Goal: Contribute content: Add original content to the website for others to see

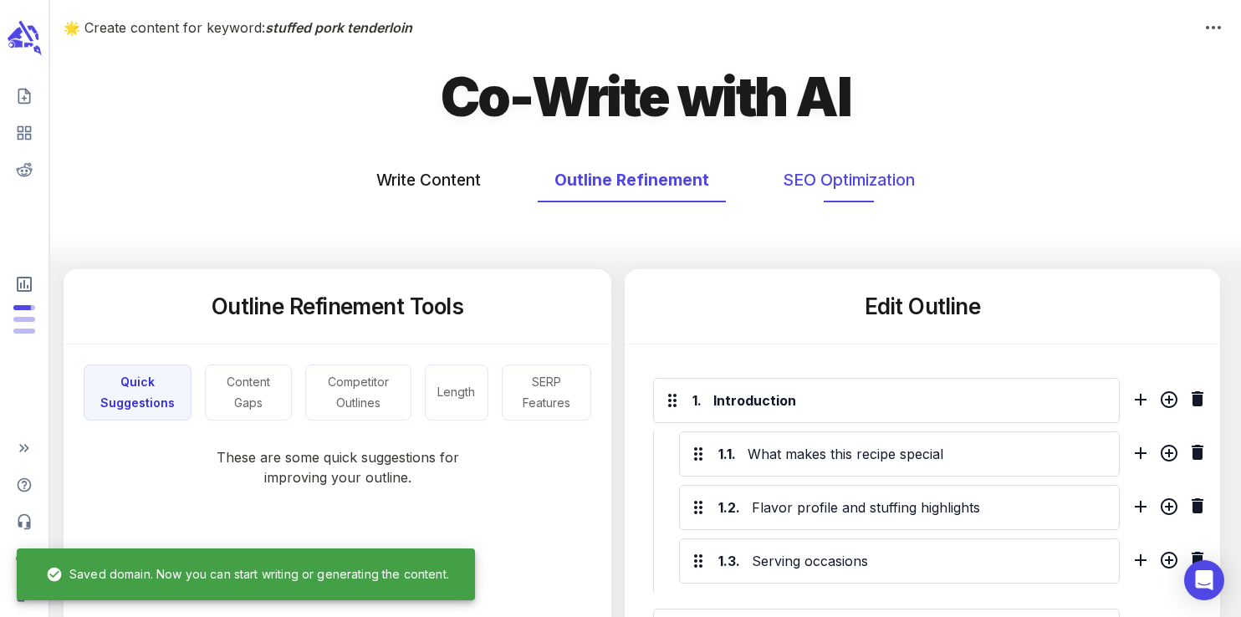
click at [811, 163] on button "SEO Optimization" at bounding box center [849, 180] width 166 height 44
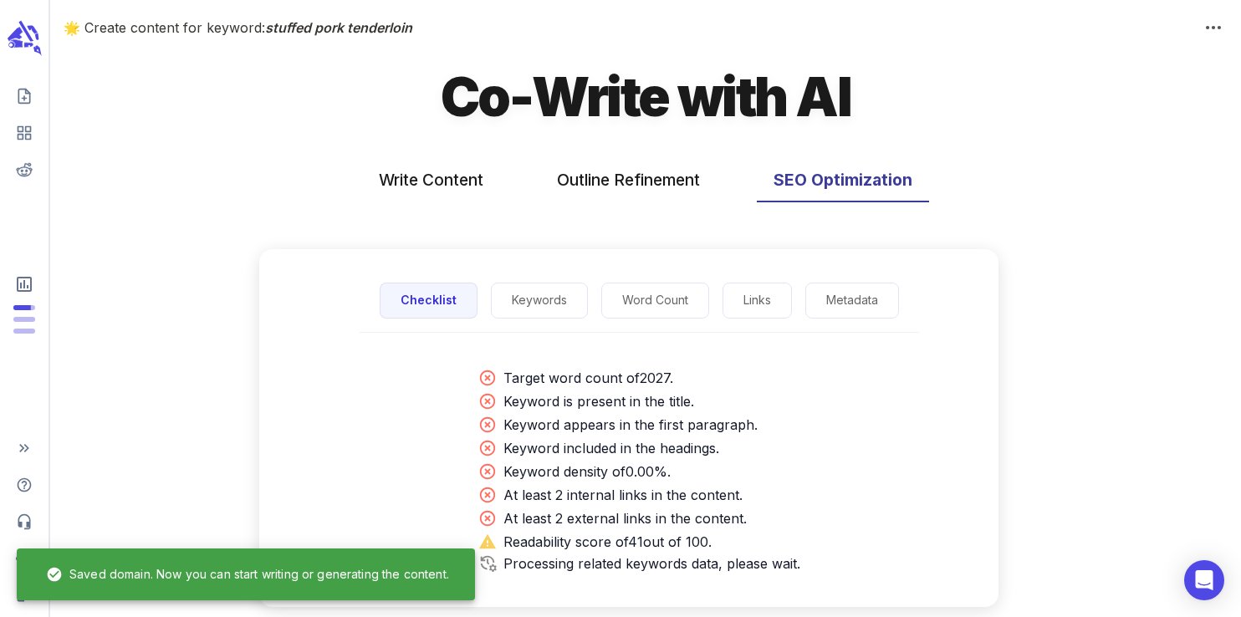
click at [815, 184] on button "SEO Optimization" at bounding box center [843, 180] width 172 height 44
click at [549, 293] on button "Keywords" at bounding box center [539, 301] width 97 height 36
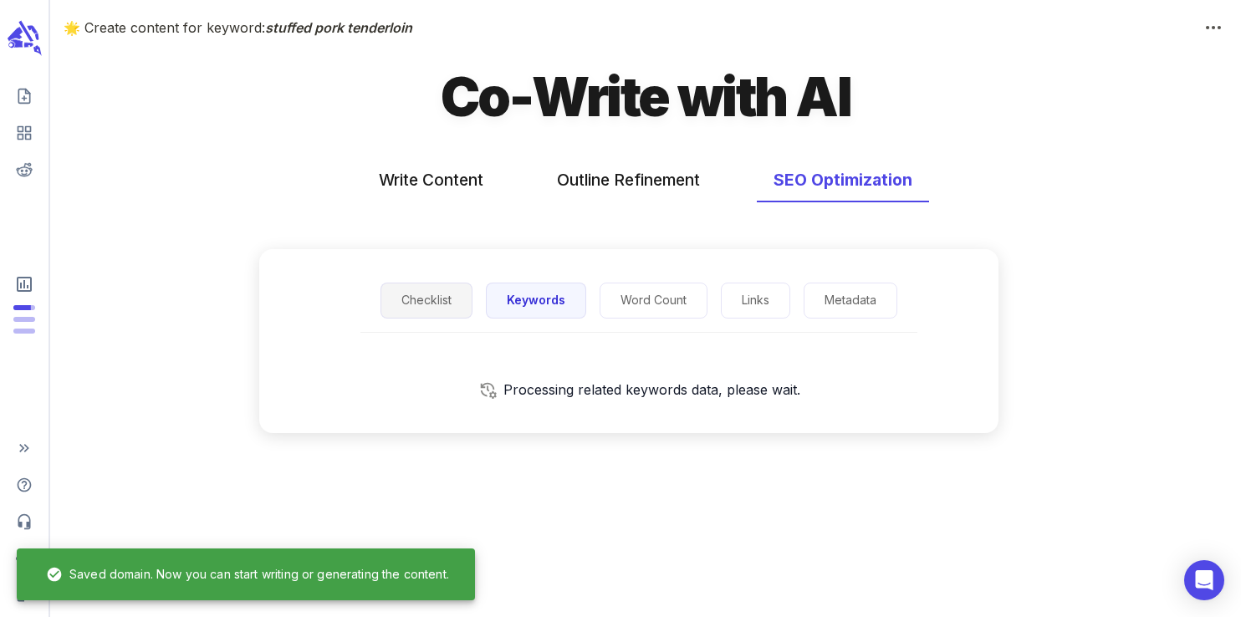
click at [449, 303] on button "Checklist" at bounding box center [427, 301] width 92 height 36
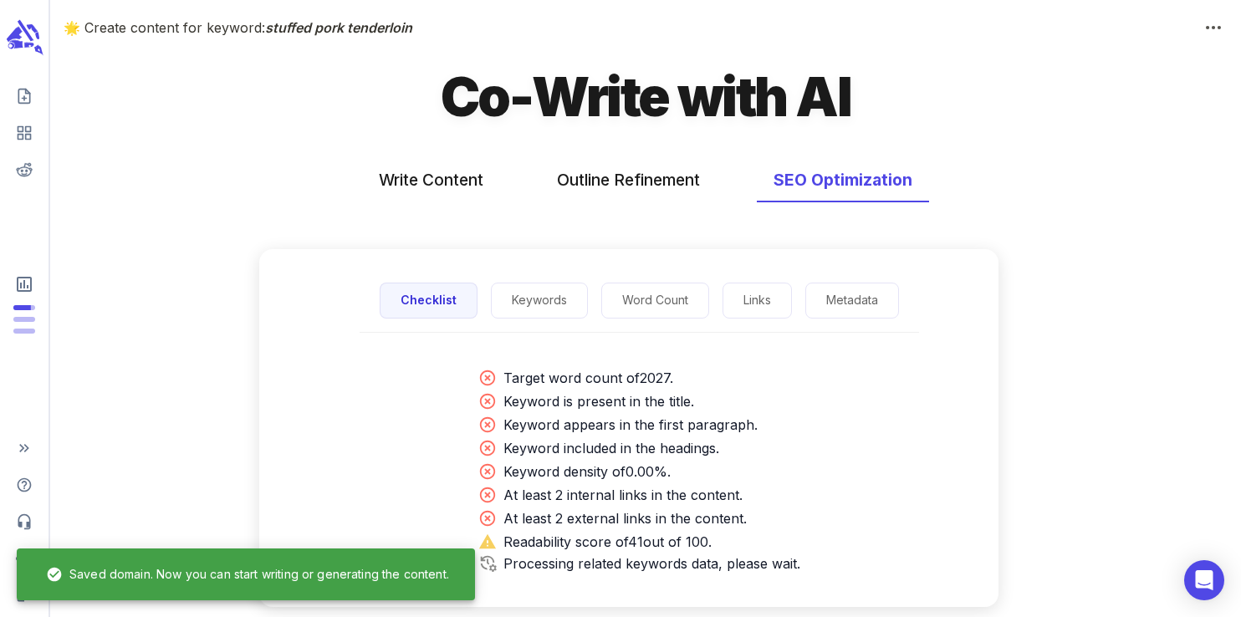
click at [26, 39] on icon "scrollable content" at bounding box center [24, 37] width 38 height 39
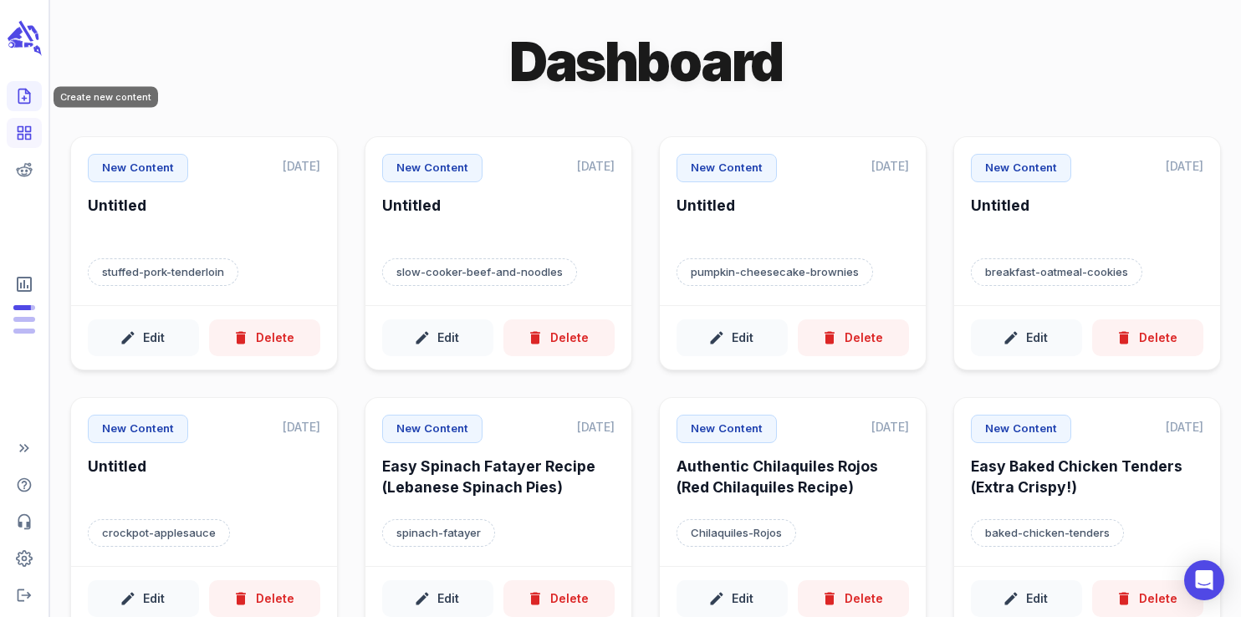
click at [31, 100] on icon "Create new content" at bounding box center [24, 96] width 17 height 17
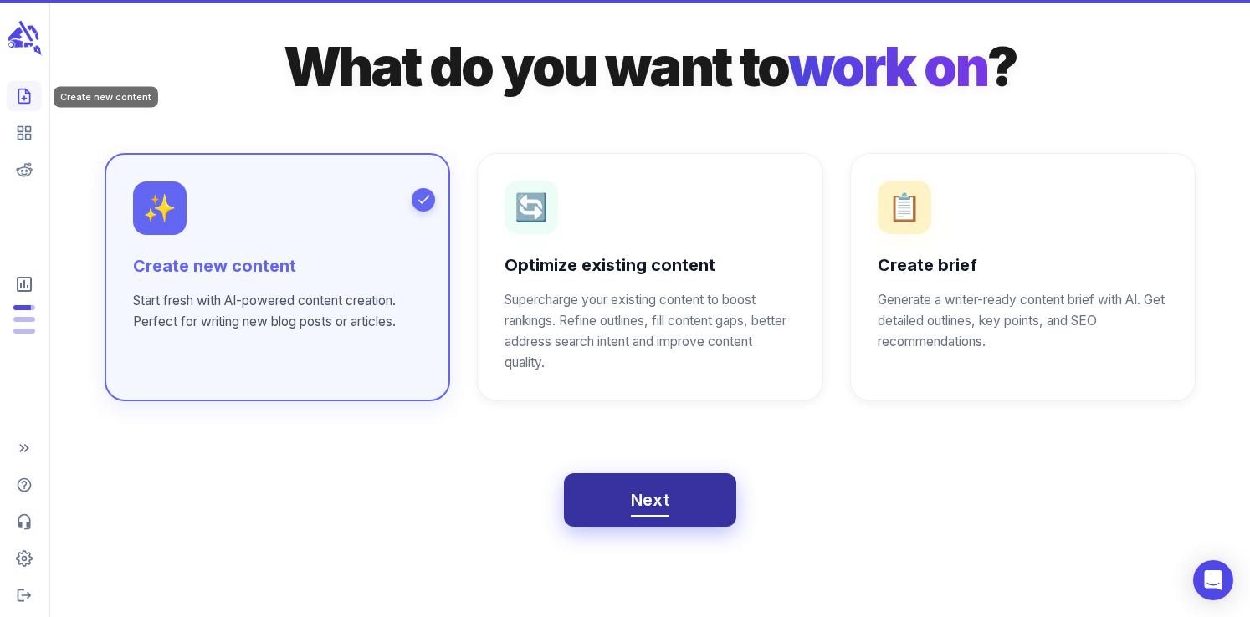
click at [654, 494] on span "Next" at bounding box center [650, 500] width 39 height 29
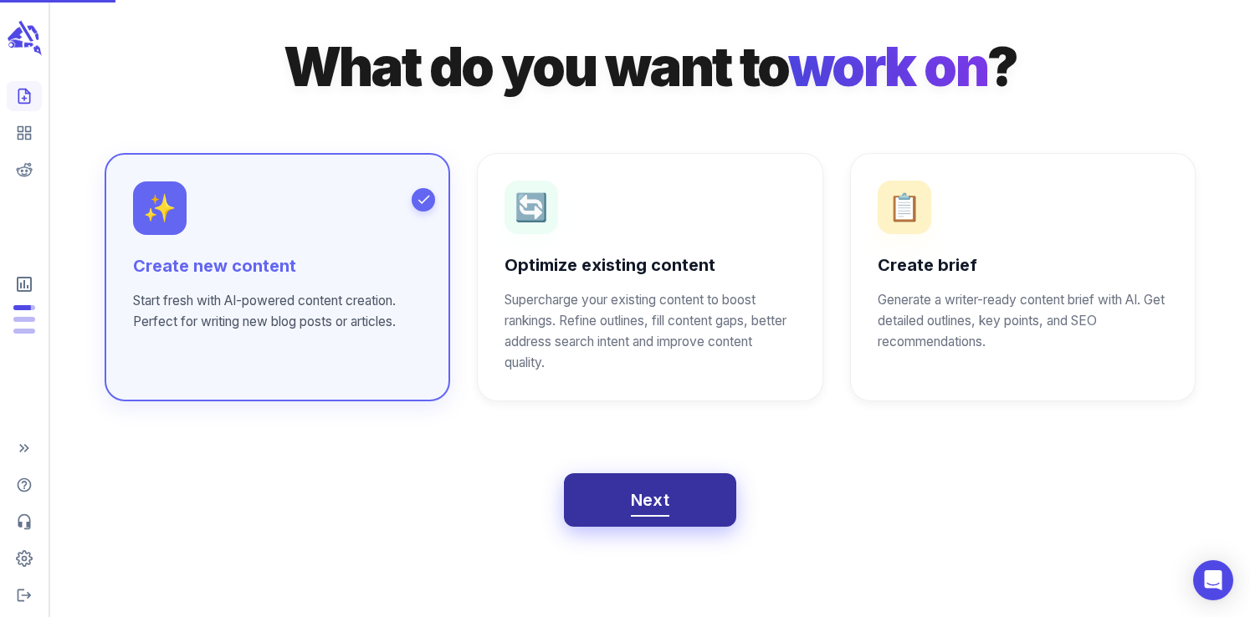
click at [631, 515] on span "Next" at bounding box center [650, 500] width 39 height 29
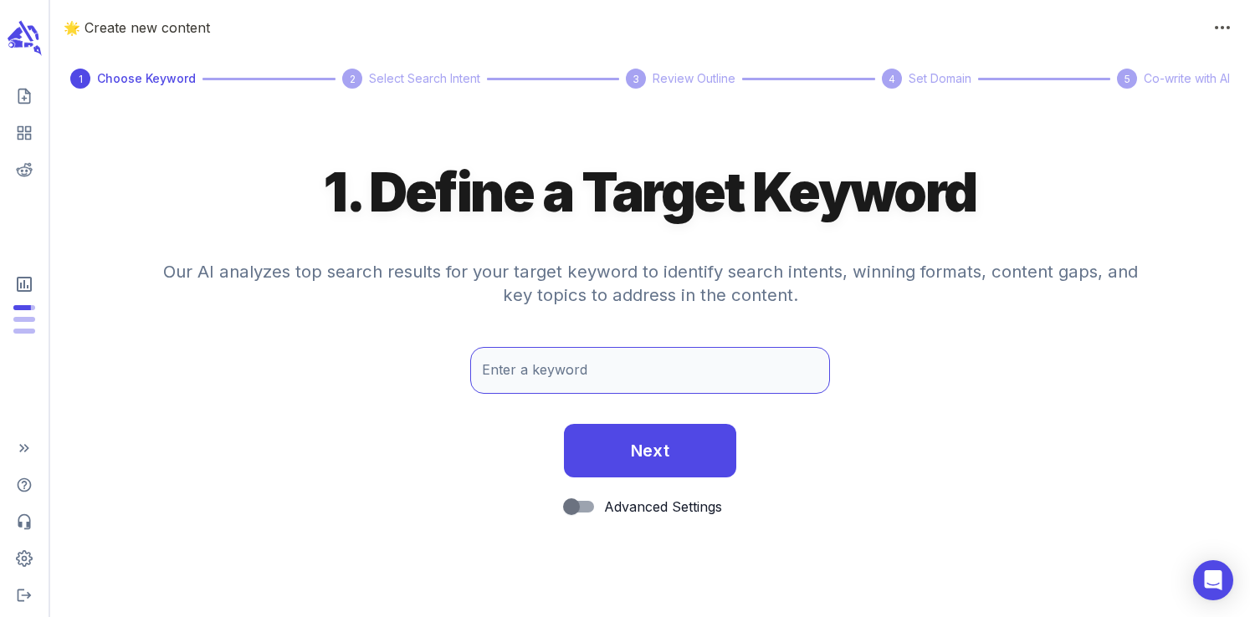
click at [583, 378] on div "Enter a keyword Enter a keyword" at bounding box center [650, 370] width 360 height 47
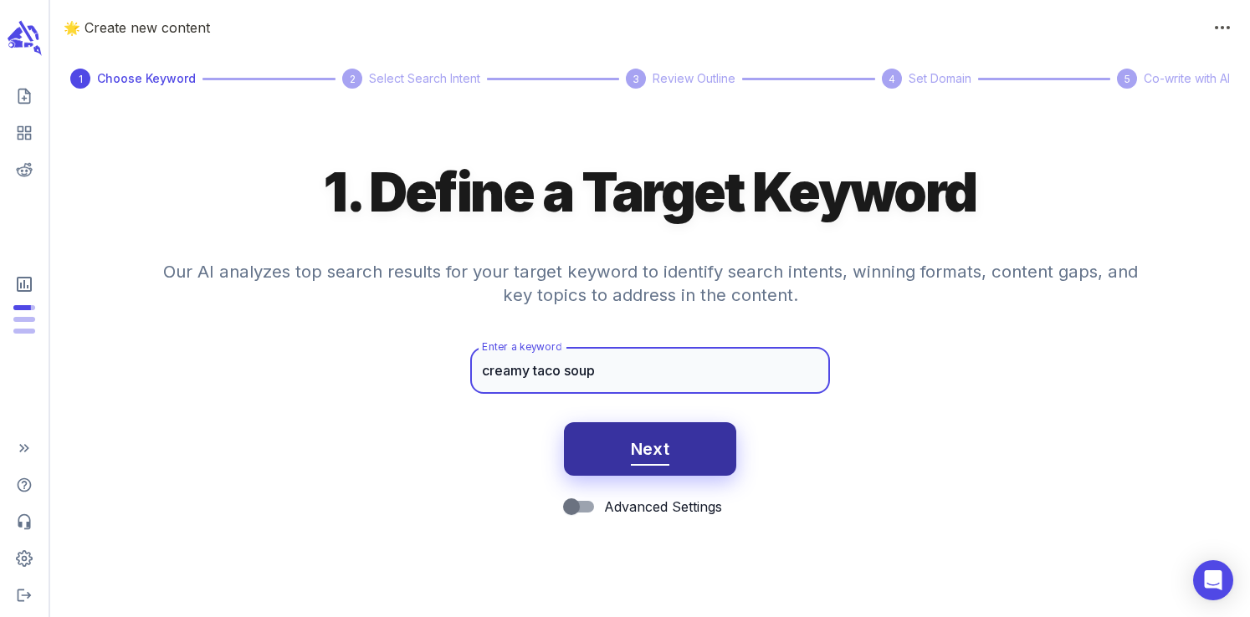
type input "creamy taco soup"
click at [633, 437] on span "Next" at bounding box center [650, 449] width 39 height 29
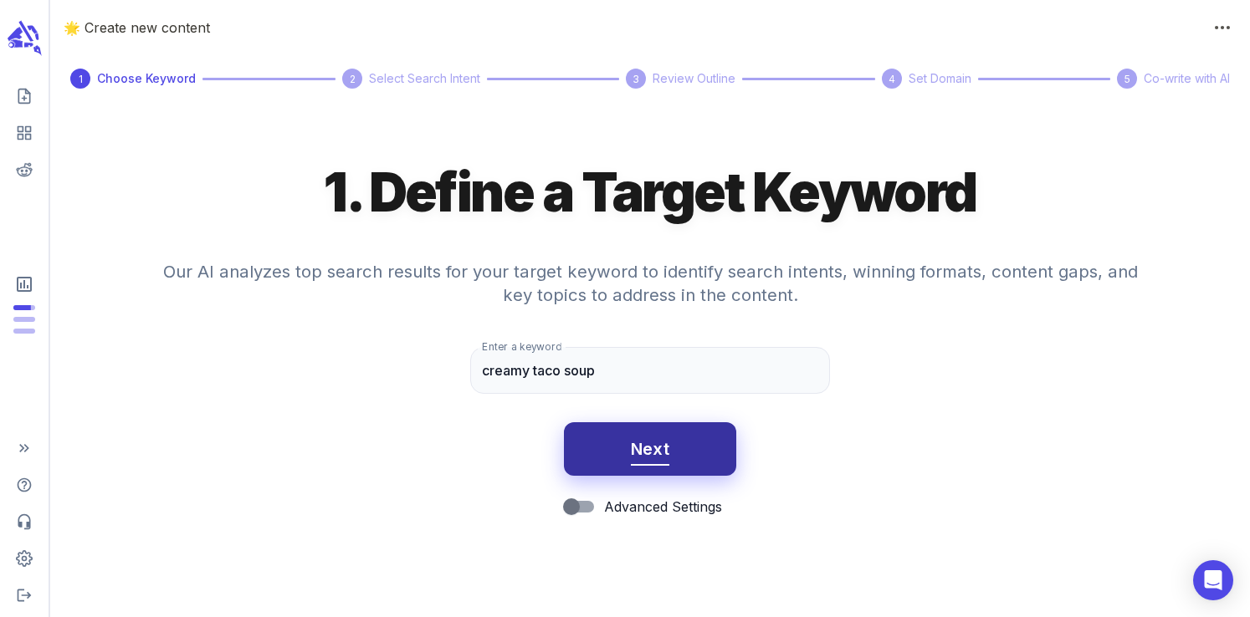
click at [657, 458] on span "Next" at bounding box center [650, 449] width 39 height 29
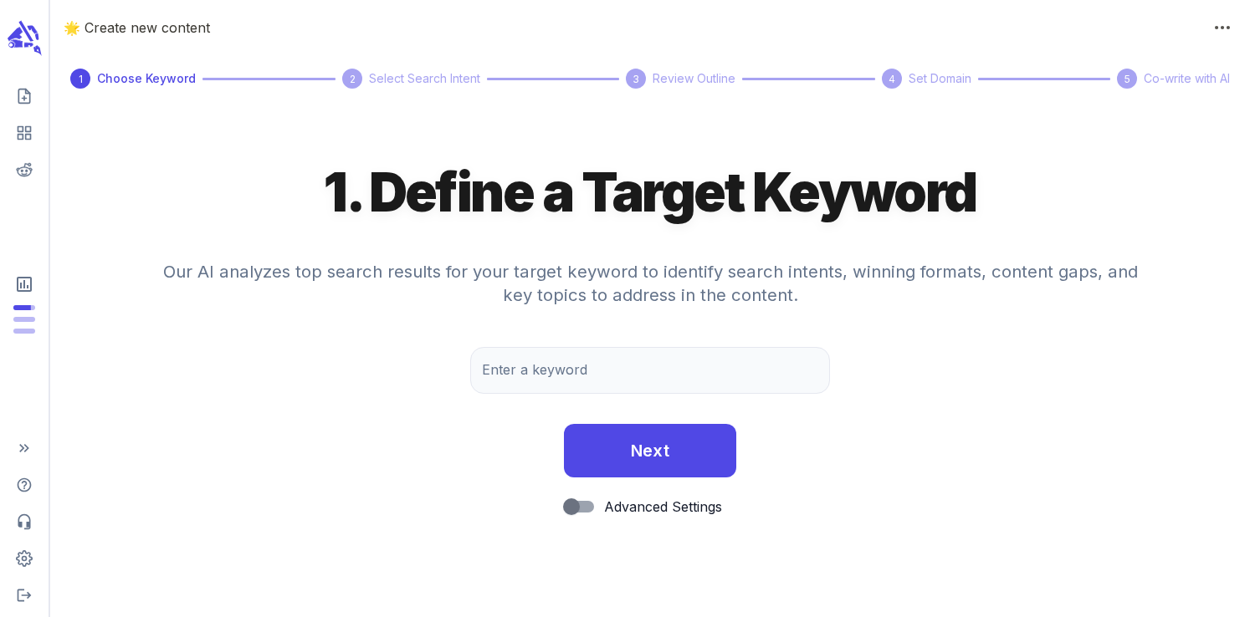
click at [25, 40] on icon "scrollable content" at bounding box center [25, 38] width 34 height 36
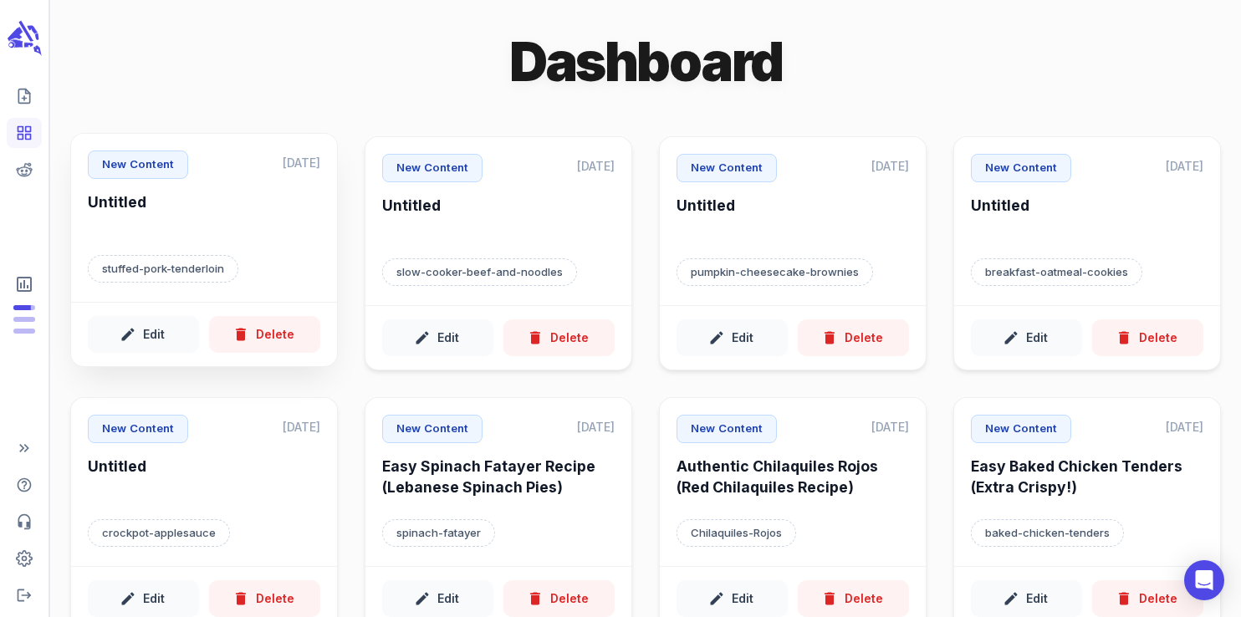
click at [209, 200] on h6 "Untitled" at bounding box center [204, 215] width 233 height 46
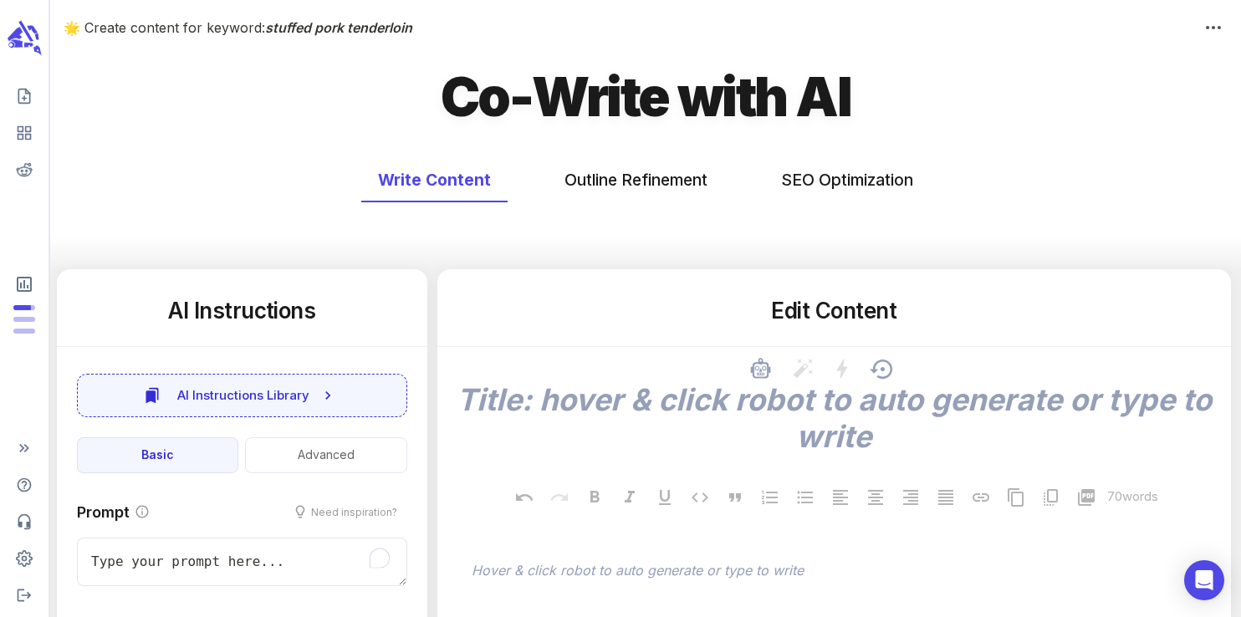
type textarea "x"
type input "88"
type textarea "x"
click at [874, 177] on button "SEO Optimization" at bounding box center [847, 180] width 166 height 44
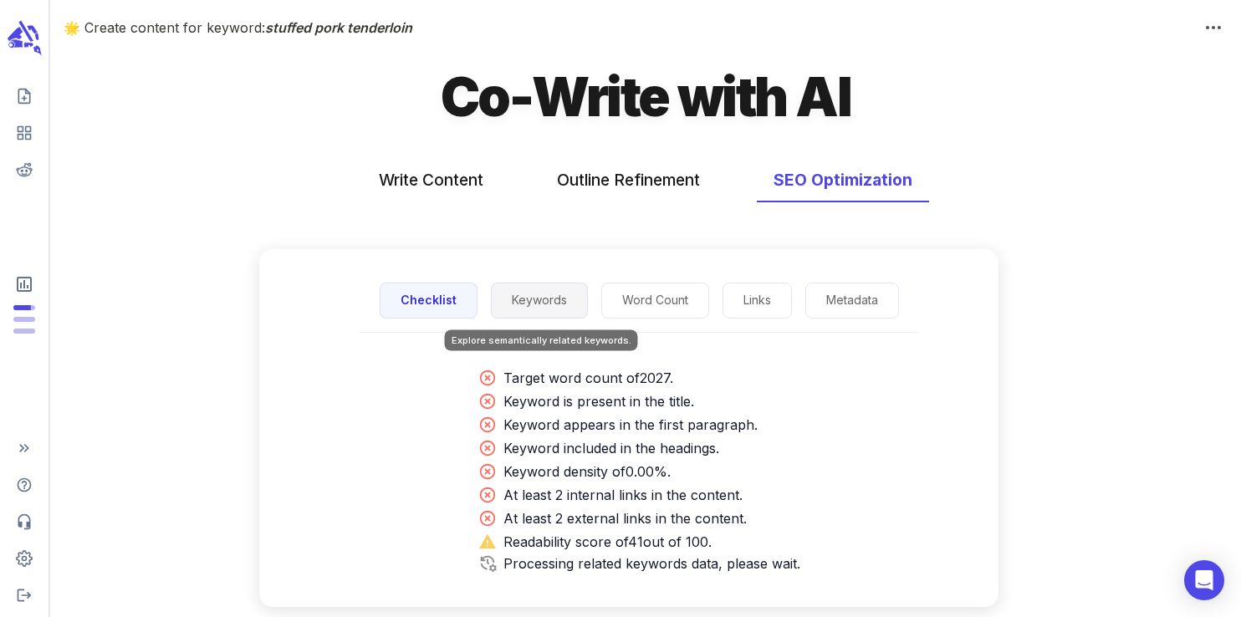
click at [541, 299] on button "Keywords" at bounding box center [539, 301] width 97 height 36
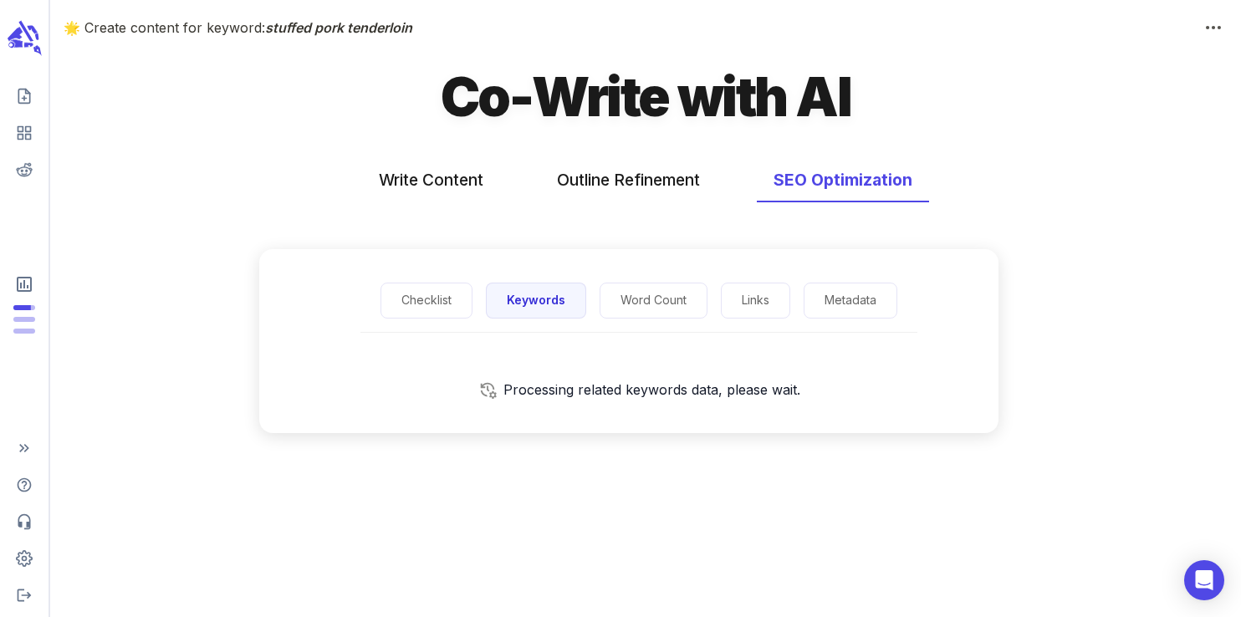
click at [455, 248] on div "Write Content Outline Refinement SEO Optimization" at bounding box center [645, 207] width 1191 height 125
click at [435, 198] on button "Write Content" at bounding box center [431, 180] width 138 height 44
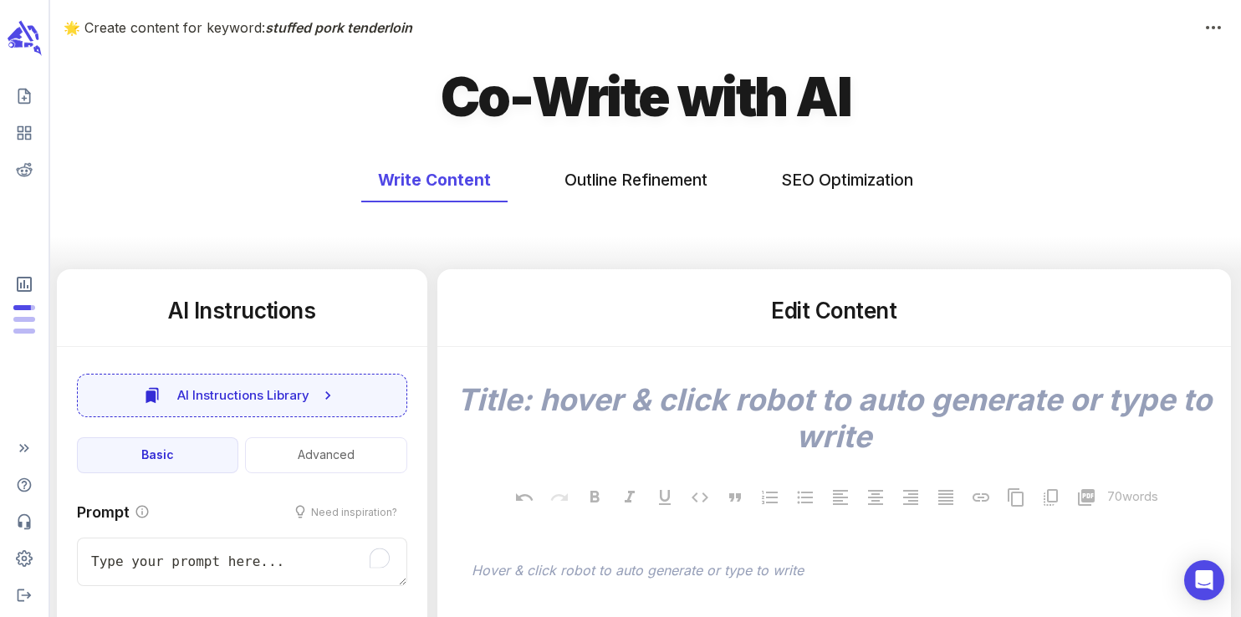
click at [23, 40] on icon "scrollable content" at bounding box center [25, 38] width 34 height 36
type textarea "x"
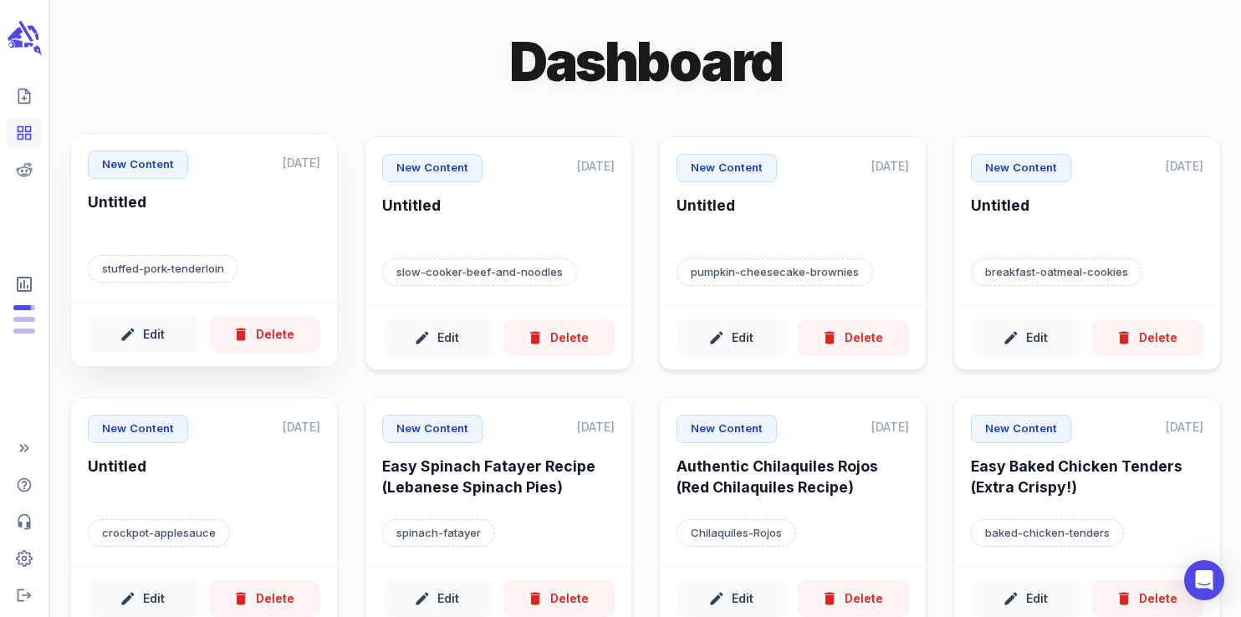
click at [233, 229] on h6 "Untitled" at bounding box center [204, 215] width 233 height 46
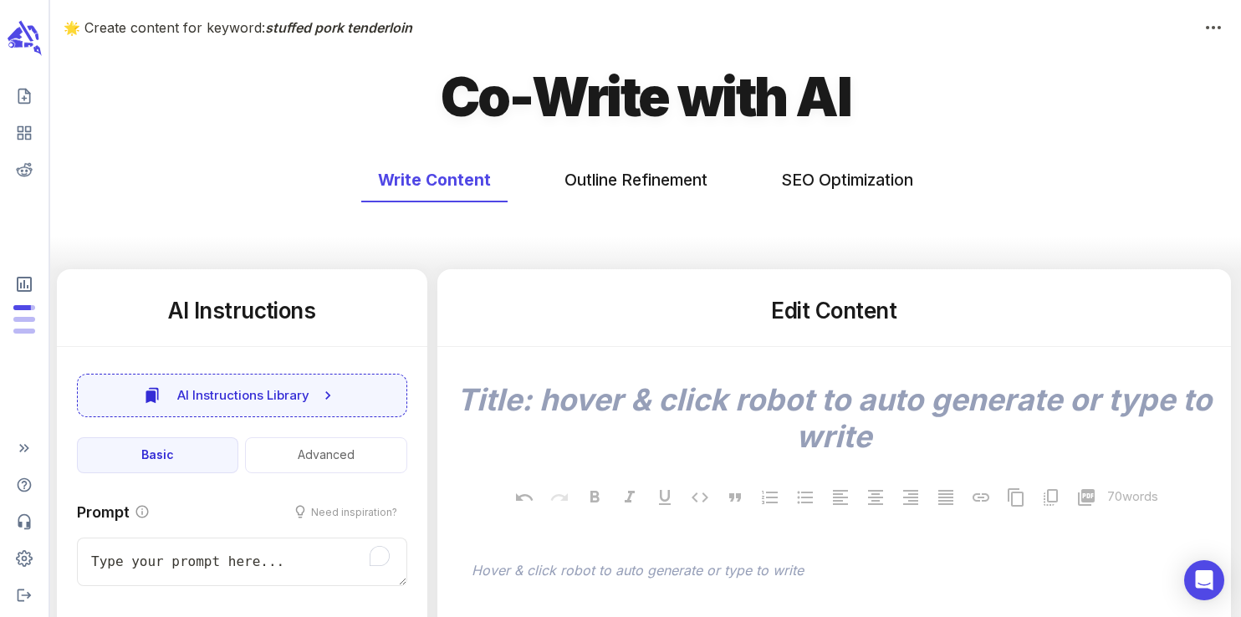
type textarea "x"
type input "88"
type textarea "x"
click at [28, 34] on icon "scrollable content" at bounding box center [25, 29] width 17 height 23
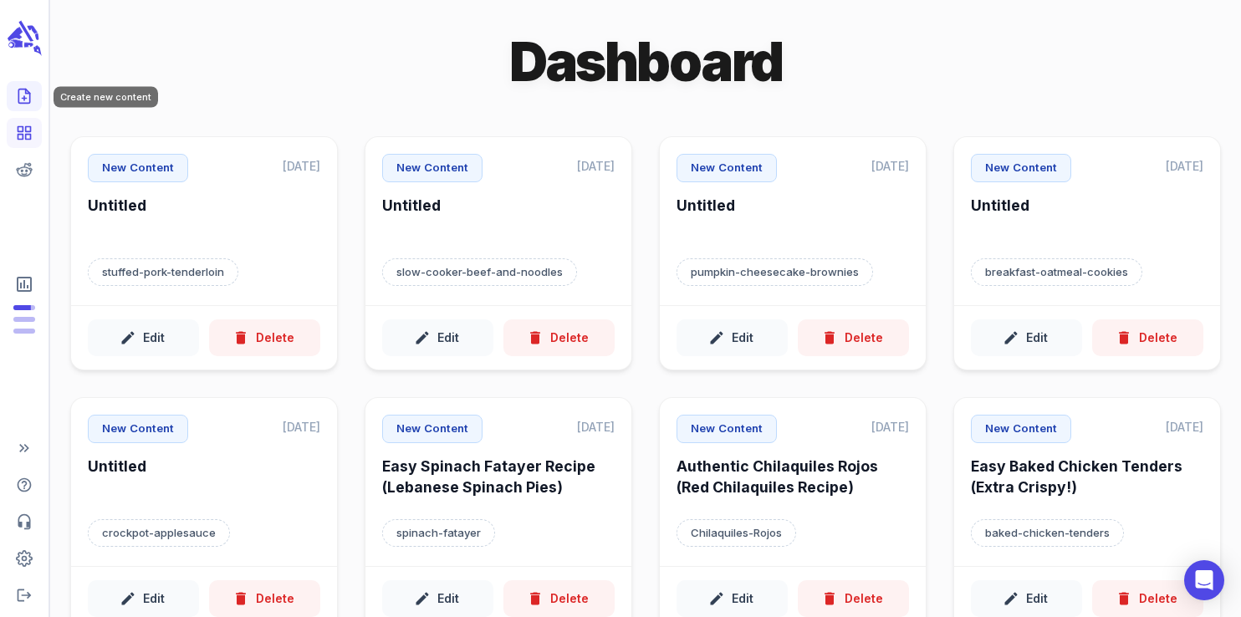
click at [23, 105] on link "Create new content" at bounding box center [24, 96] width 35 height 30
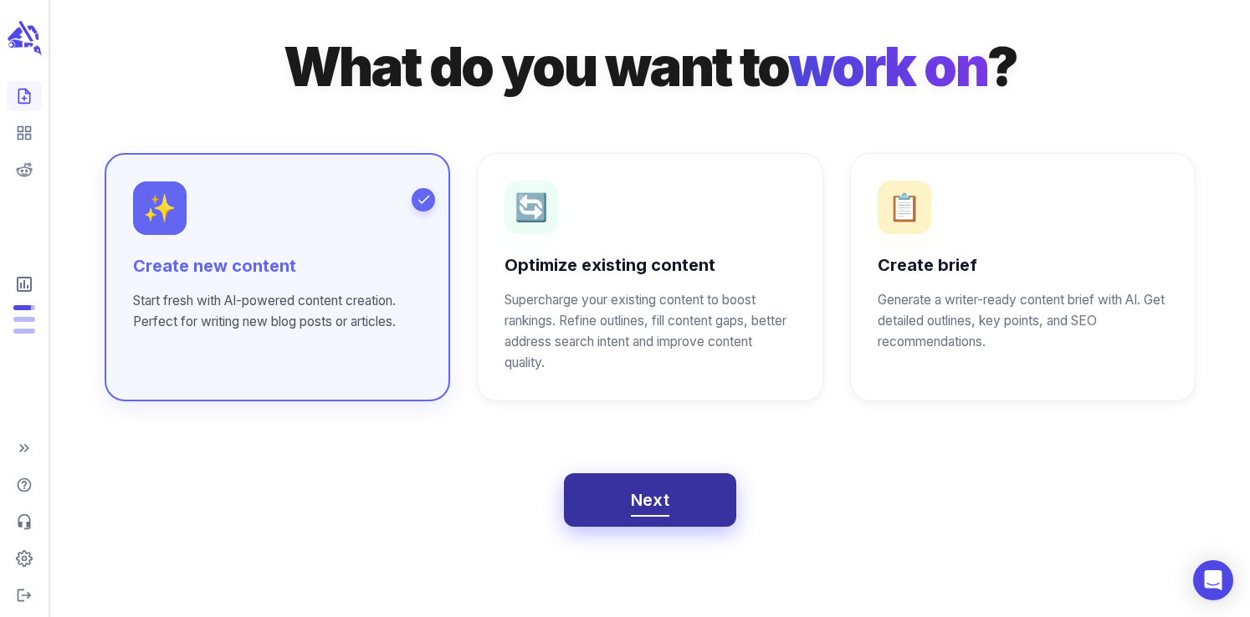
click at [670, 507] on button "Next" at bounding box center [650, 500] width 173 height 54
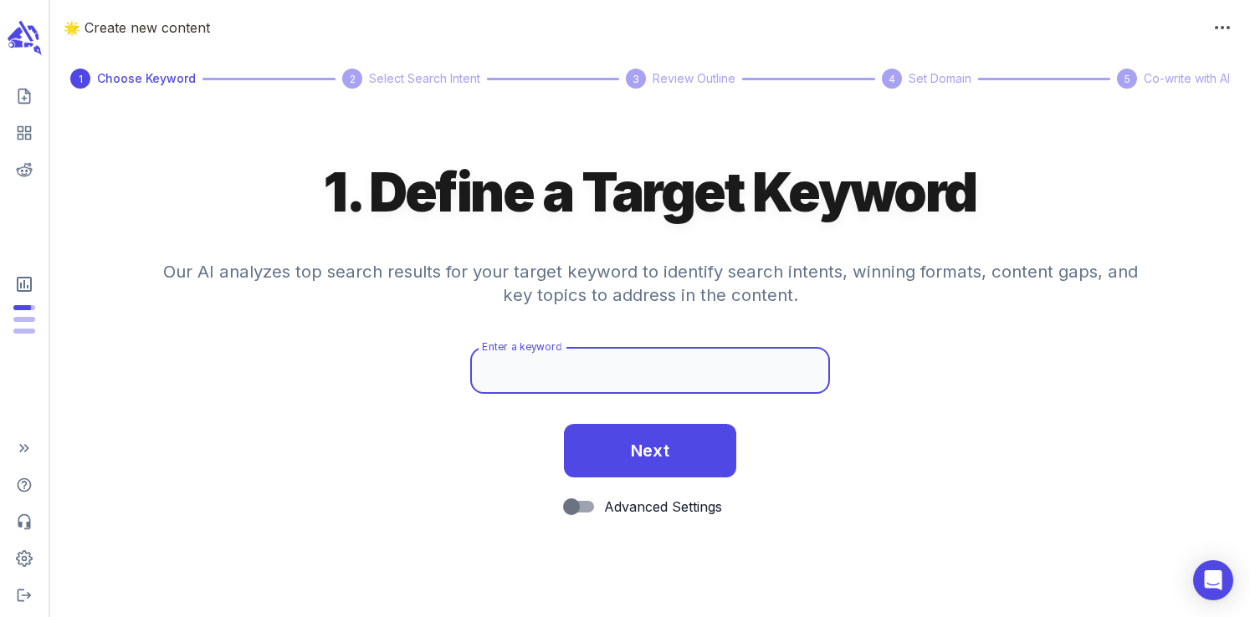
click at [576, 382] on input "Enter a keyword" at bounding box center [650, 370] width 360 height 47
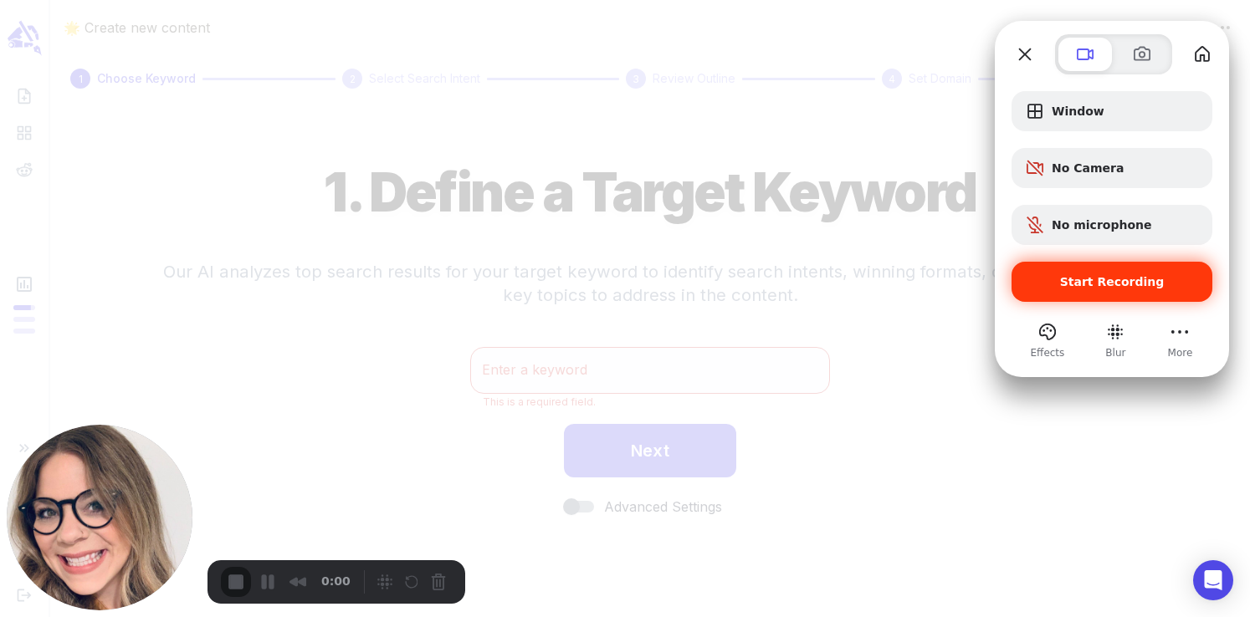
click at [1104, 284] on span "Start Recording" at bounding box center [1112, 281] width 105 height 13
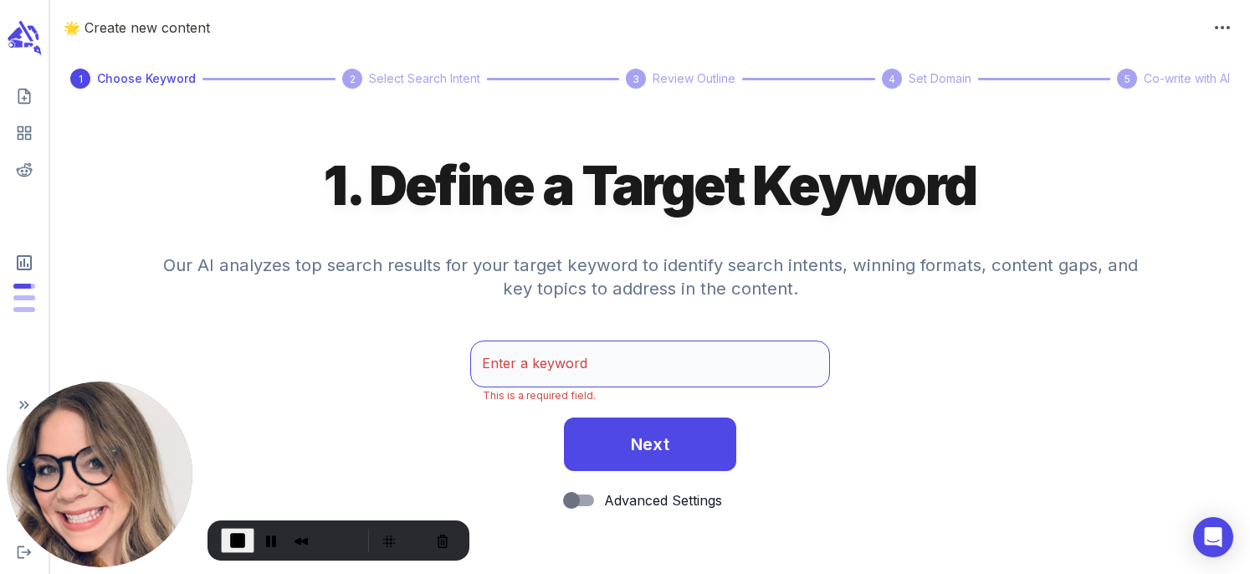
click at [546, 360] on input "Enter a keyword" at bounding box center [650, 363] width 360 height 47
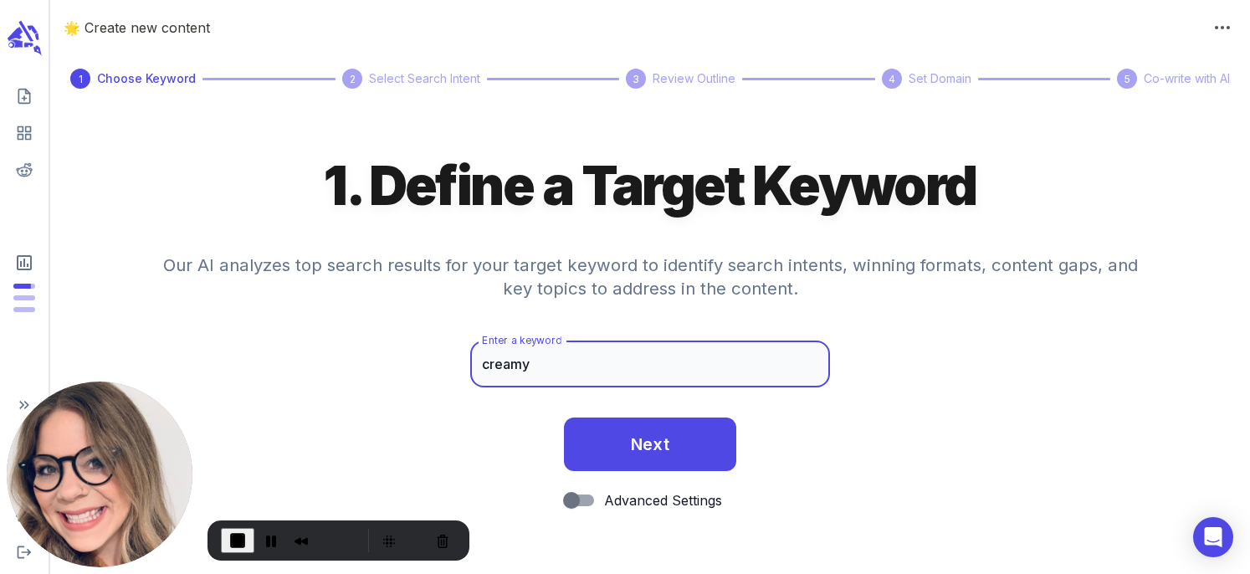
type input "creamy taco soup"
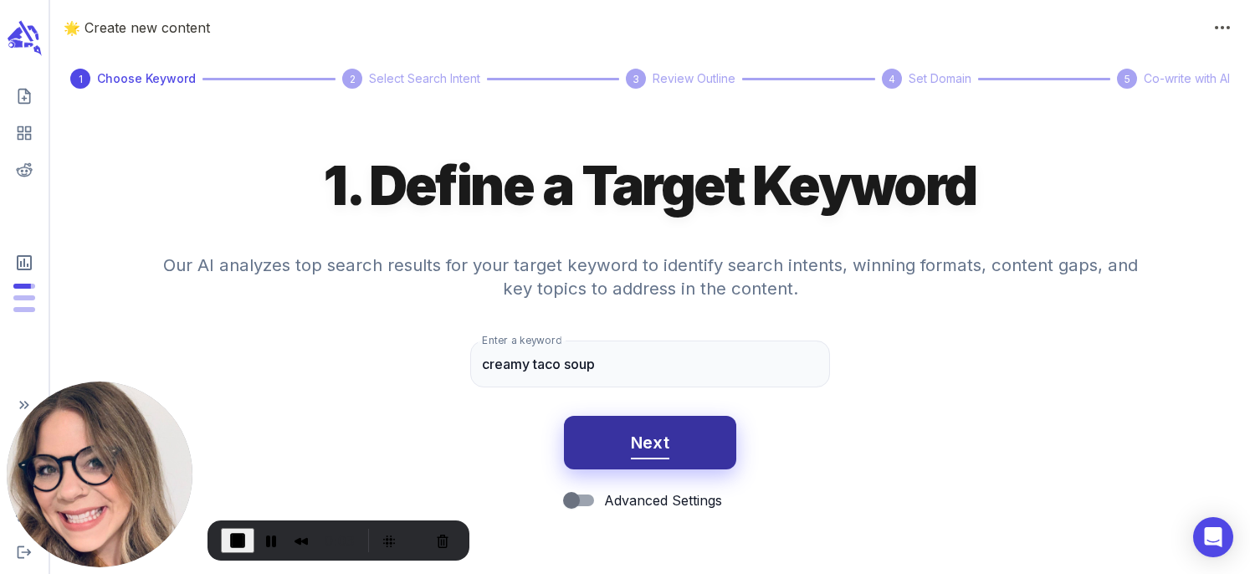
click at [657, 451] on span "Next" at bounding box center [650, 442] width 39 height 29
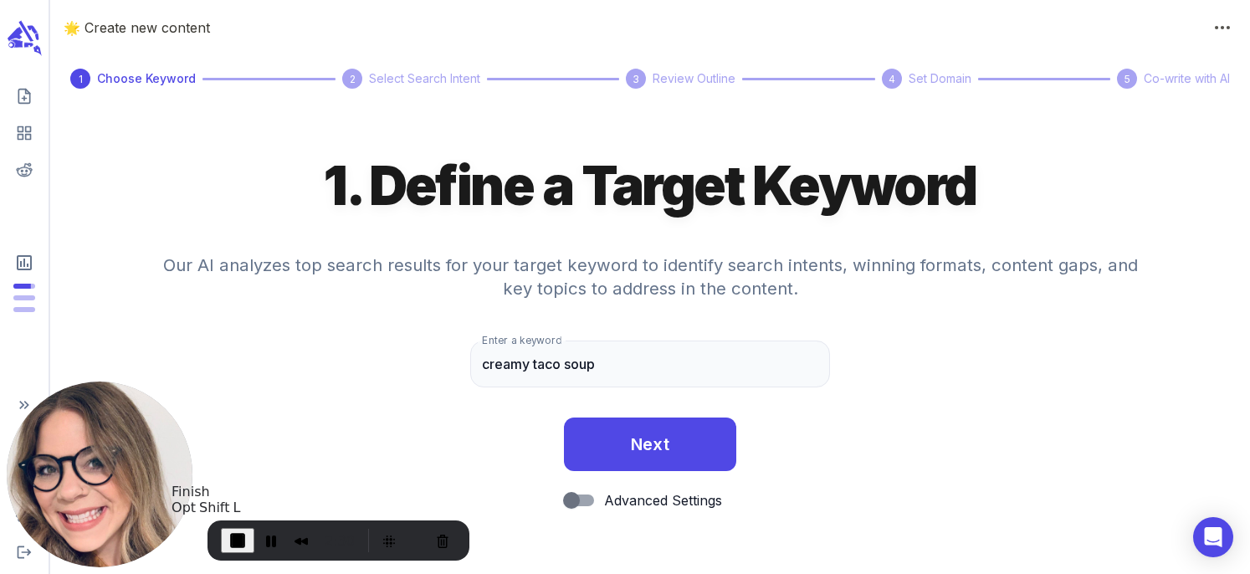
click at [234, 537] on span "End Recording" at bounding box center [237, 540] width 20 height 20
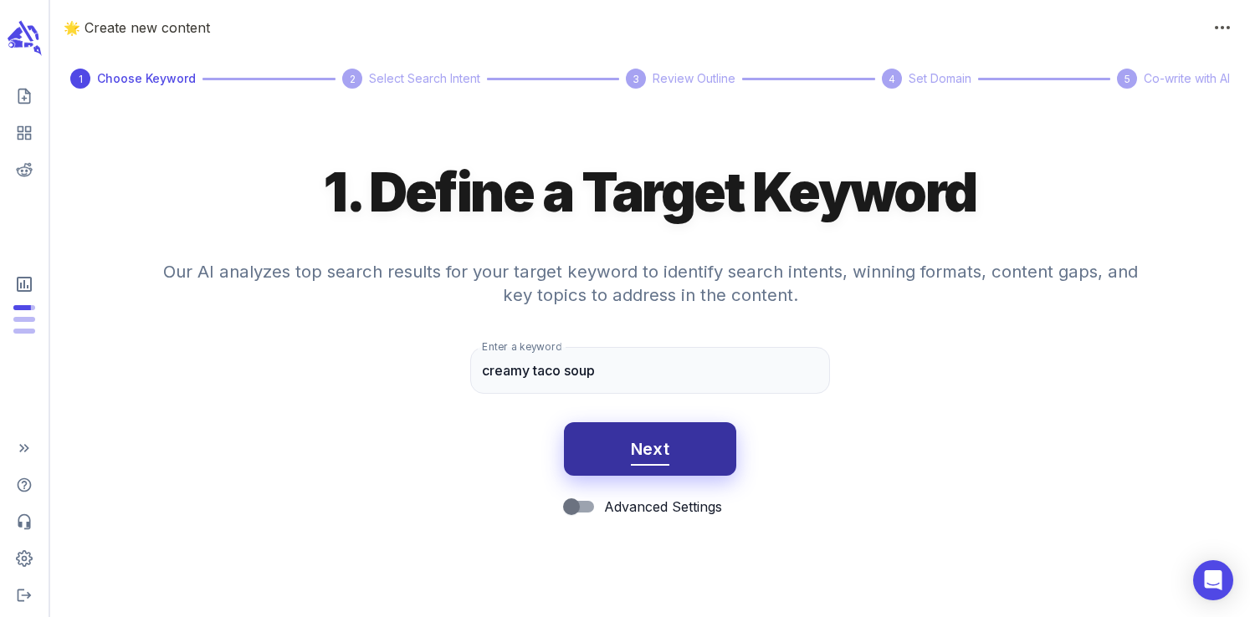
click at [635, 439] on span "Next" at bounding box center [650, 449] width 39 height 29
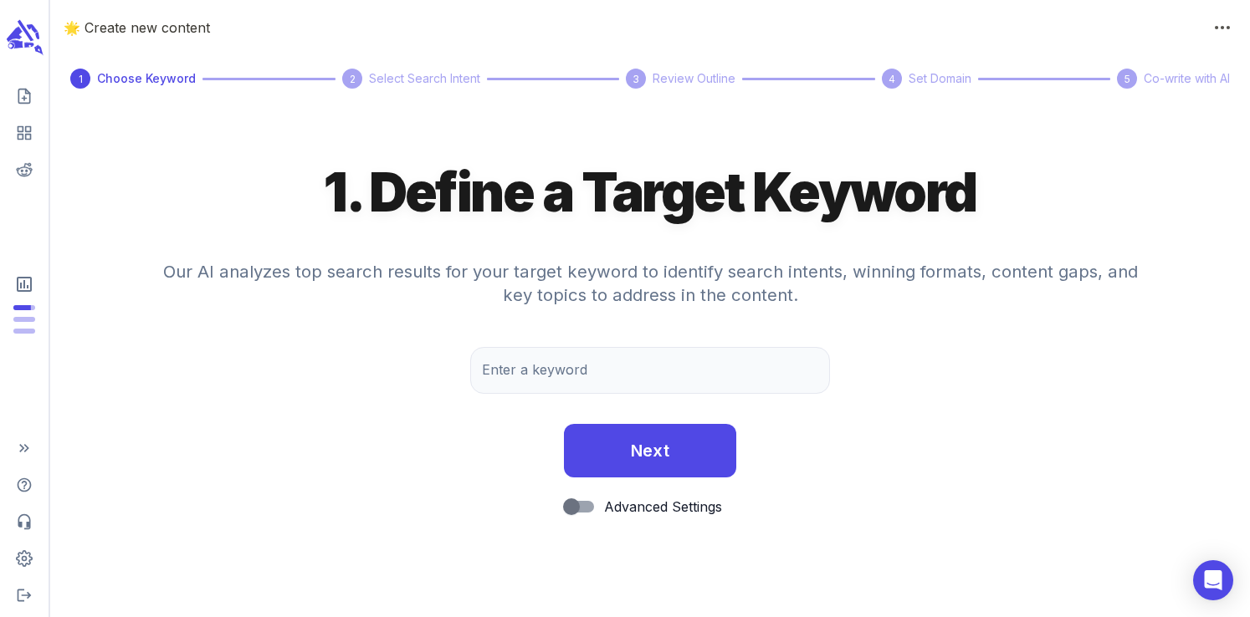
click at [29, 38] on icon "scrollable content" at bounding box center [25, 29] width 17 height 23
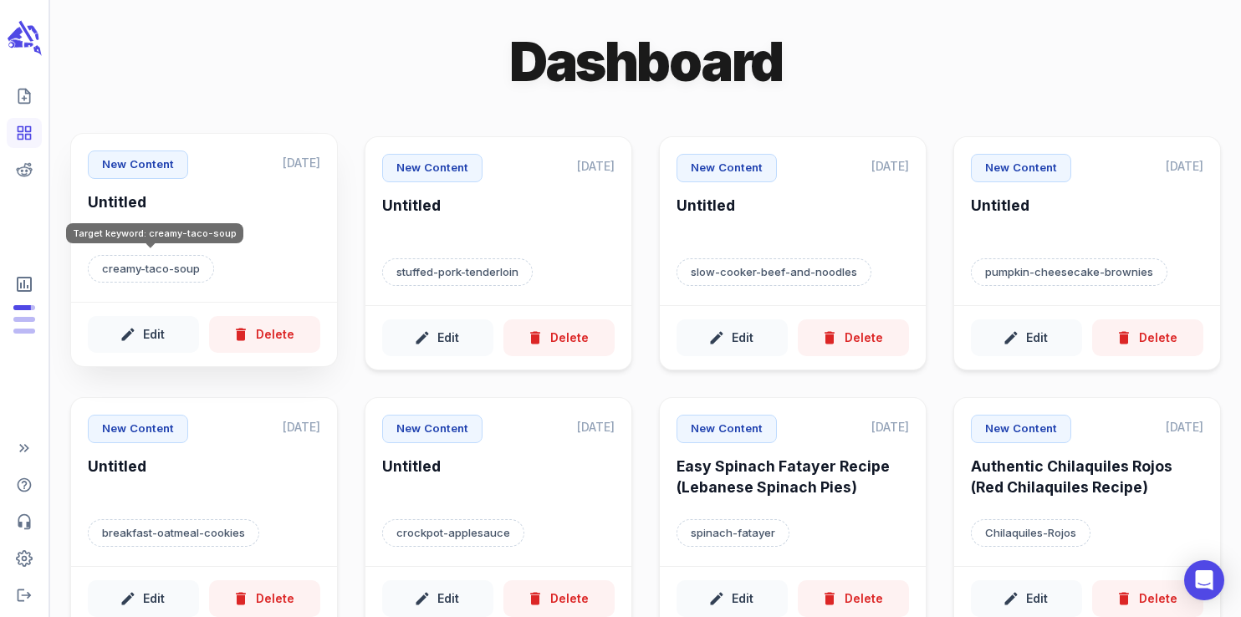
click at [207, 258] on p "creamy-taco-soup" at bounding box center [151, 269] width 126 height 28
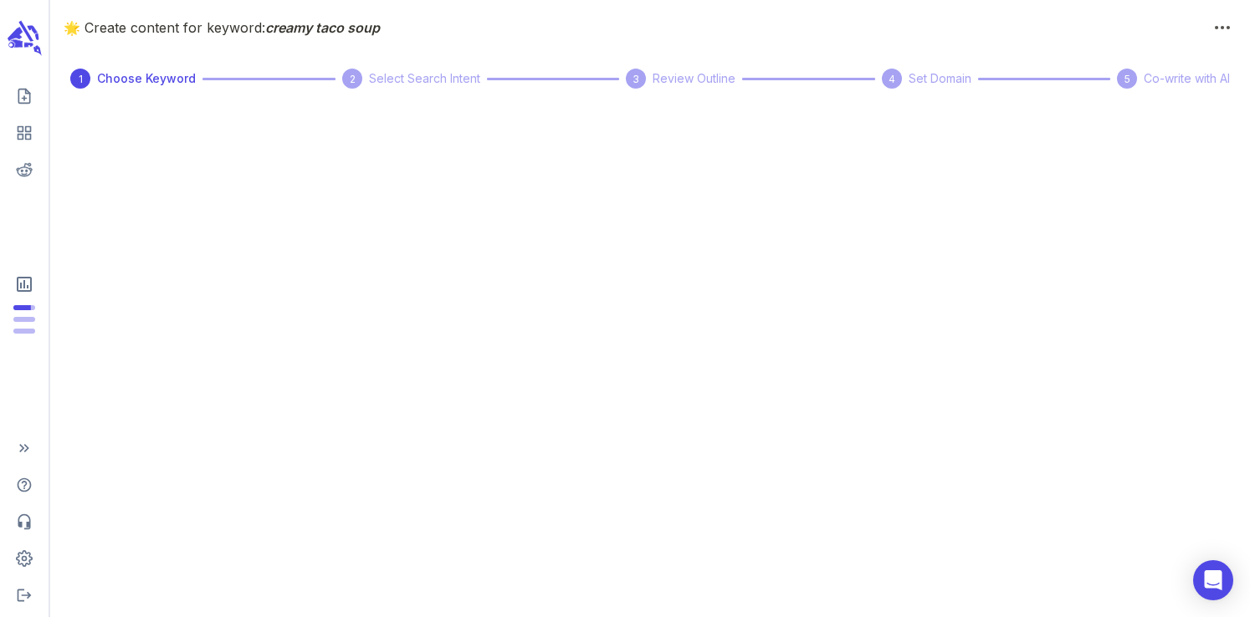
click at [462, 241] on div "🌟 Create content for keyword: creamy taco soup 1 Choose Keyword 2 Select Search…" at bounding box center [649, 308] width 1199 height 617
click at [413, 81] on span "Select Search Intent" at bounding box center [424, 78] width 111 height 18
click at [337, 32] on span "creamy taco soup" at bounding box center [322, 27] width 115 height 17
click at [138, 334] on div "🌟 Create content for keyword: creamy taco soup 1 Choose Keyword 2 Select Search…" at bounding box center [649, 308] width 1199 height 617
click at [20, 33] on icon "scrollable content" at bounding box center [24, 37] width 38 height 39
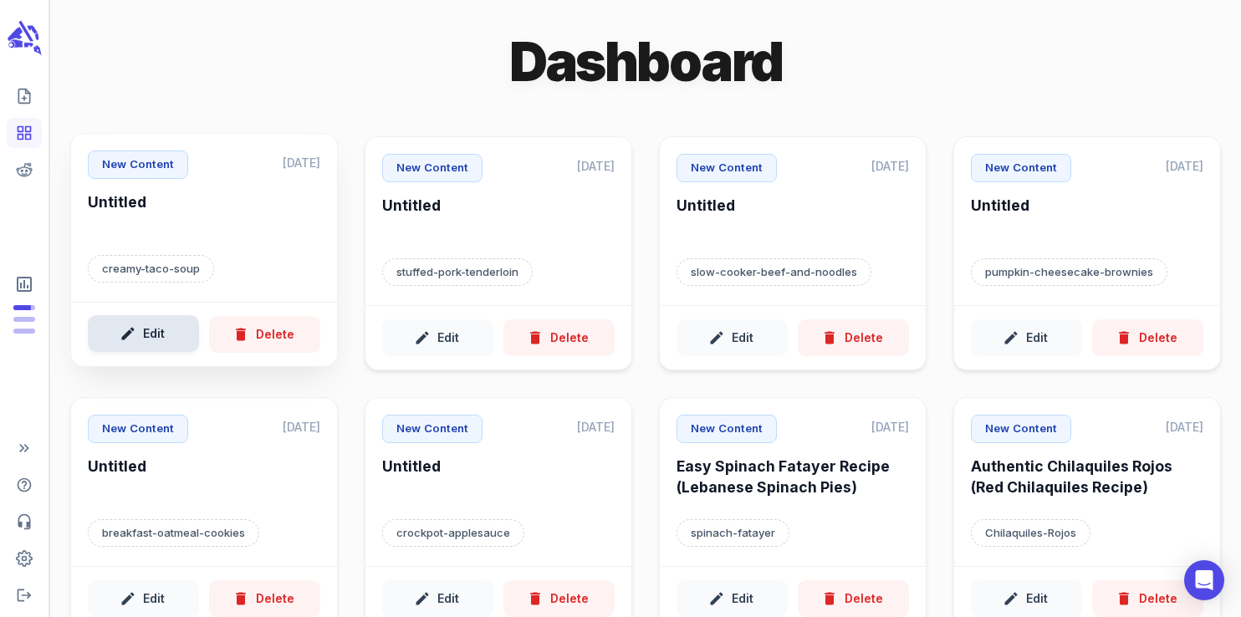
click at [173, 345] on button "Edit" at bounding box center [143, 334] width 111 height 38
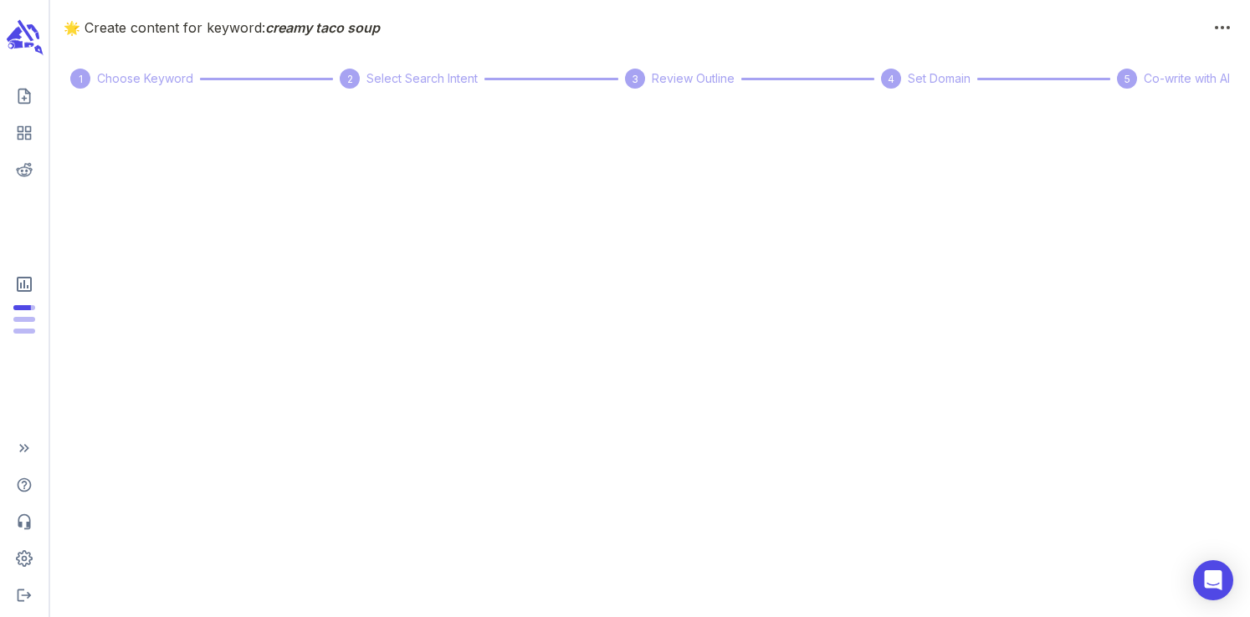
click at [31, 38] on icon "scrollable content" at bounding box center [25, 29] width 17 height 23
